Goal: Information Seeking & Learning: Learn about a topic

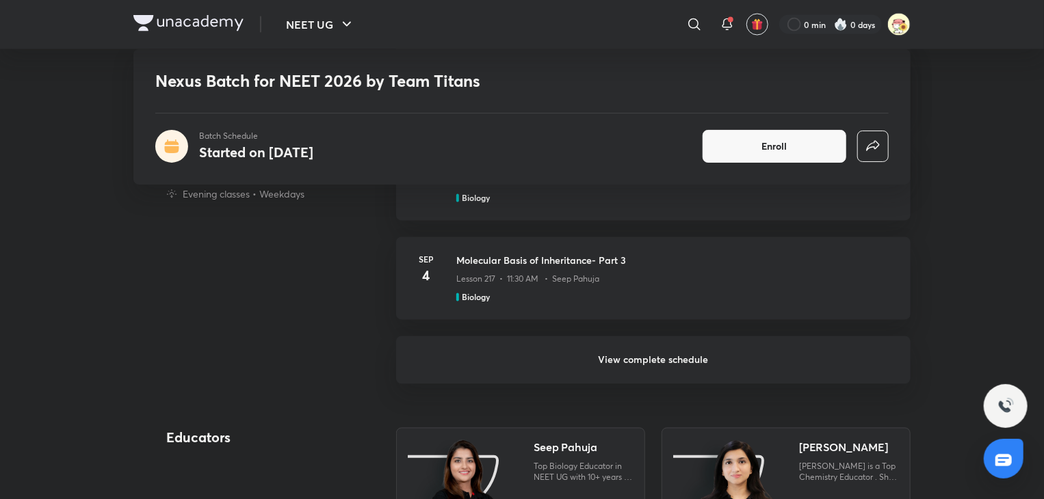
scroll to position [1269, 0]
click at [829, 336] on h6 "View complete schedule" at bounding box center [653, 359] width 514 height 48
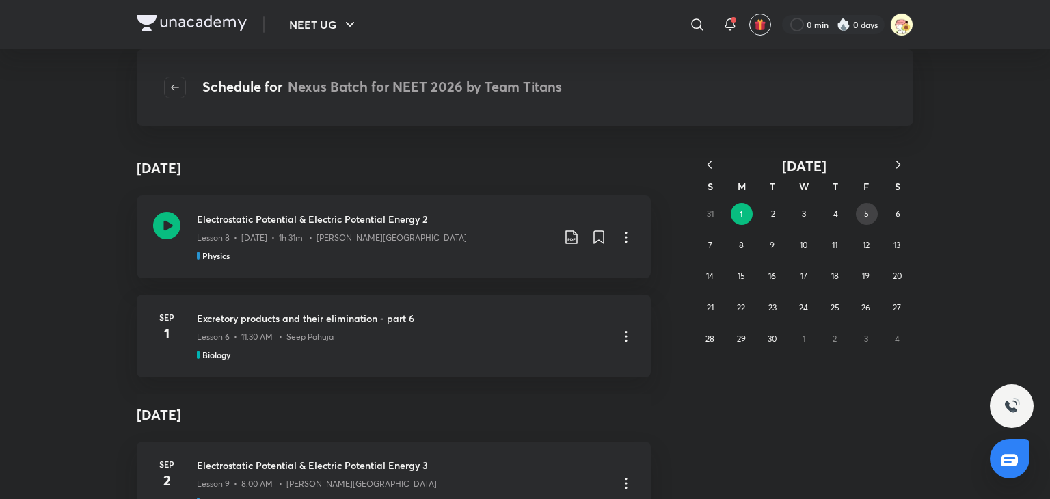
click at [856, 213] on button "5" at bounding box center [867, 214] width 22 height 22
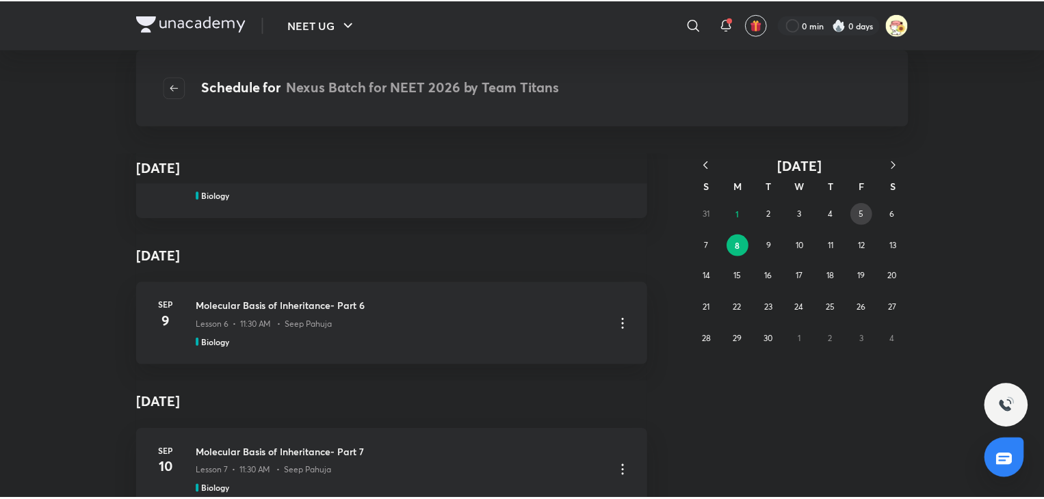
scroll to position [208, 0]
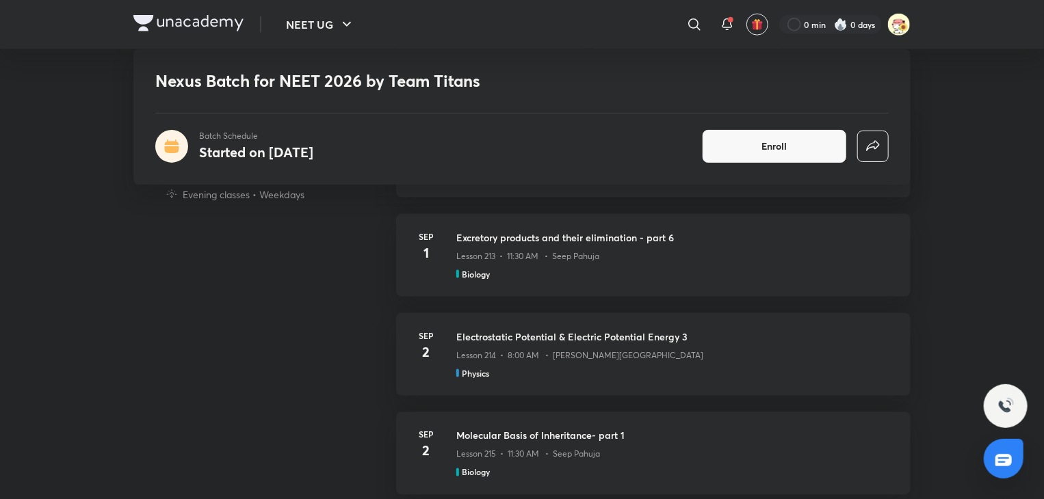
scroll to position [948, 0]
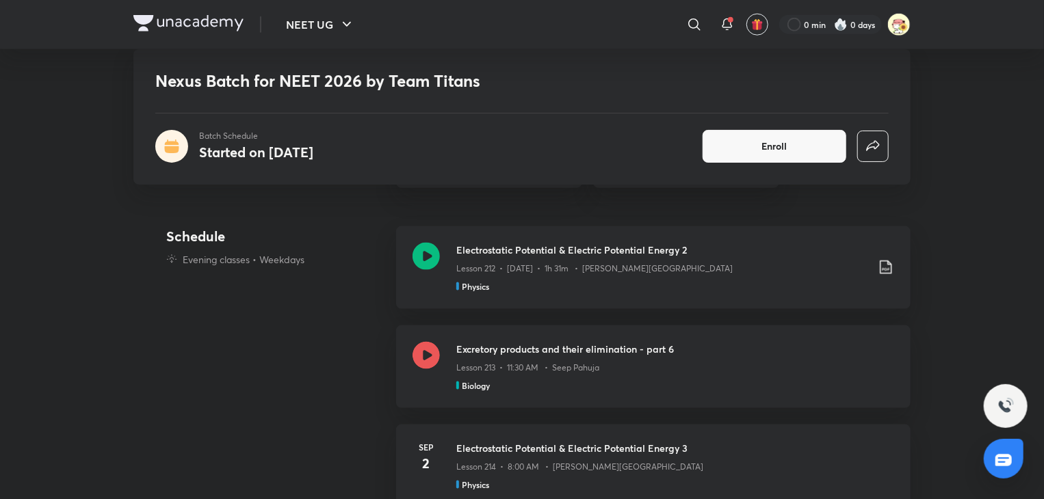
scroll to position [784, 0]
click at [424, 356] on icon at bounding box center [425, 354] width 27 height 27
